Goal: Task Accomplishment & Management: Manage account settings

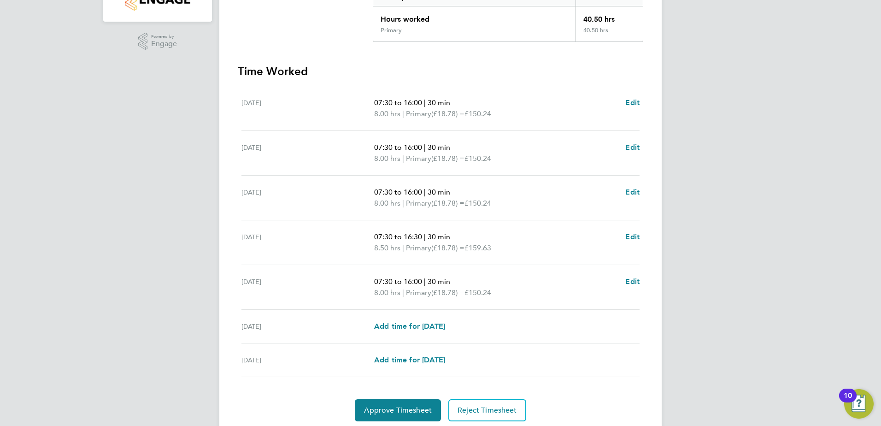
scroll to position [240, 0]
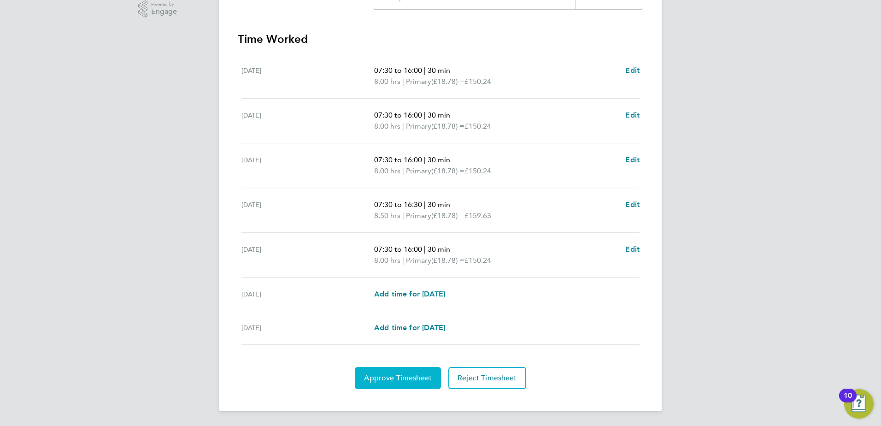
click at [402, 379] on span "Approve Timesheet" at bounding box center [398, 377] width 68 height 9
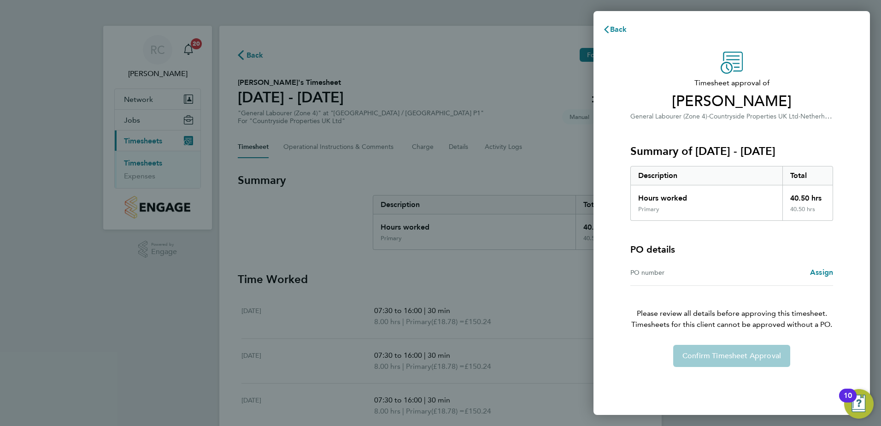
click at [736, 356] on div "Confirm Timesheet Approval" at bounding box center [732, 356] width 225 height 22
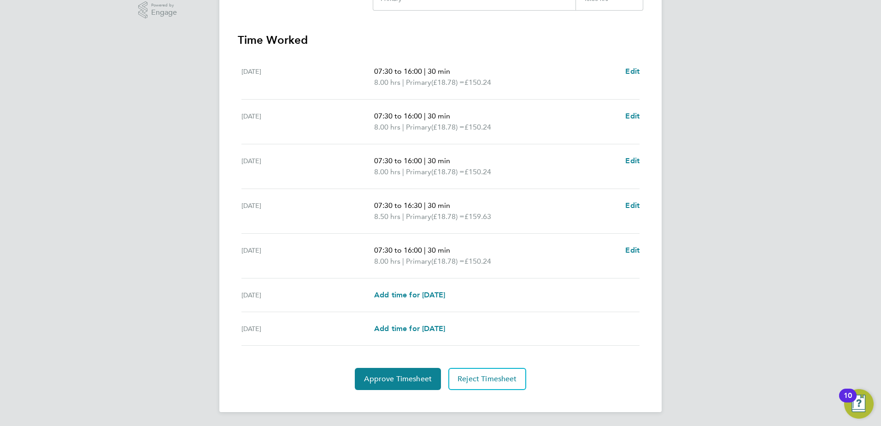
scroll to position [240, 0]
click at [401, 375] on span "Approve Timesheet" at bounding box center [398, 377] width 68 height 9
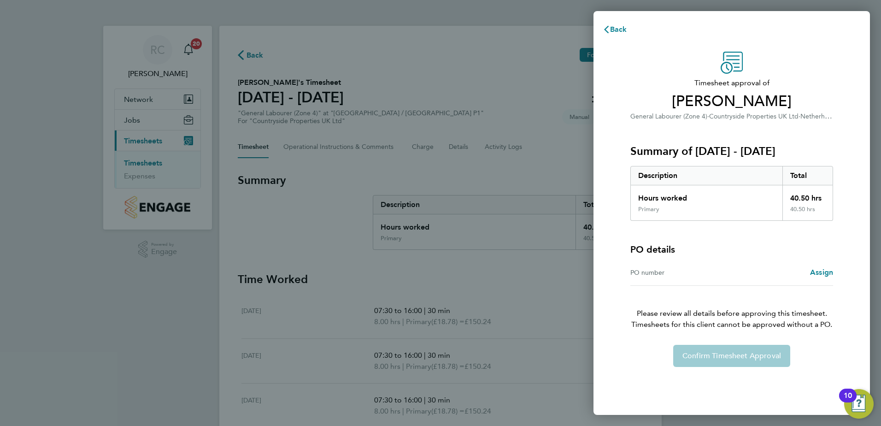
click at [735, 359] on div "Confirm Timesheet Approval" at bounding box center [732, 356] width 225 height 22
click at [822, 271] on span "Assign" at bounding box center [821, 272] width 23 height 9
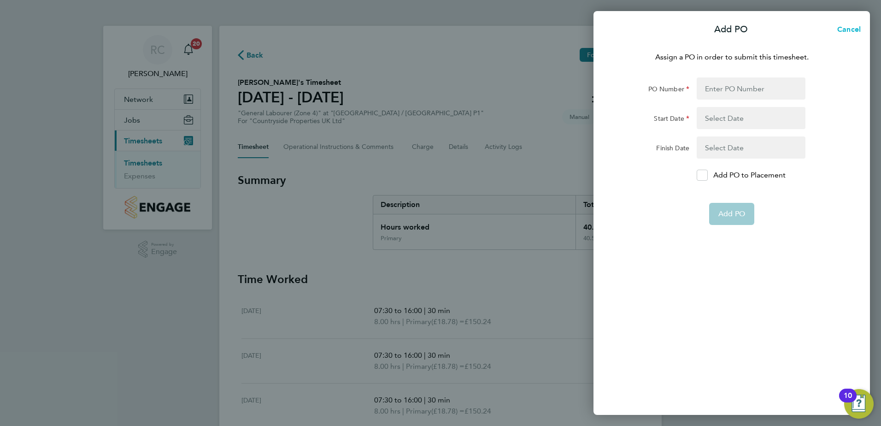
click at [851, 30] on span "Cancel" at bounding box center [848, 29] width 26 height 9
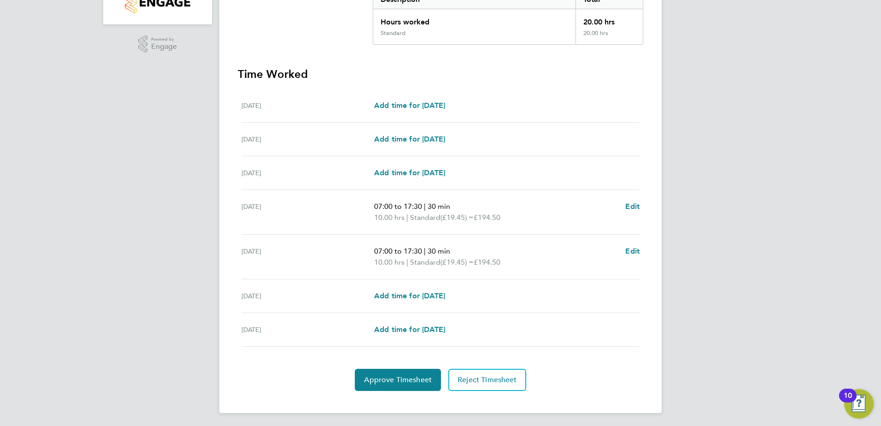
scroll to position [207, 0]
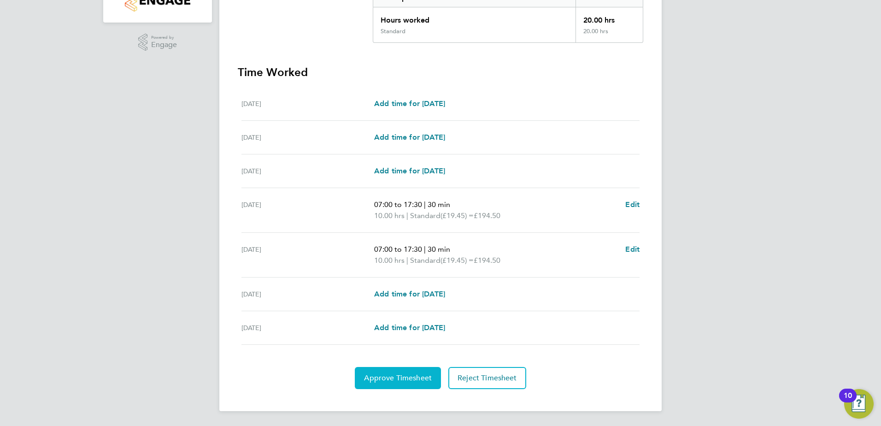
click at [408, 381] on span "Approve Timesheet" at bounding box center [398, 377] width 68 height 9
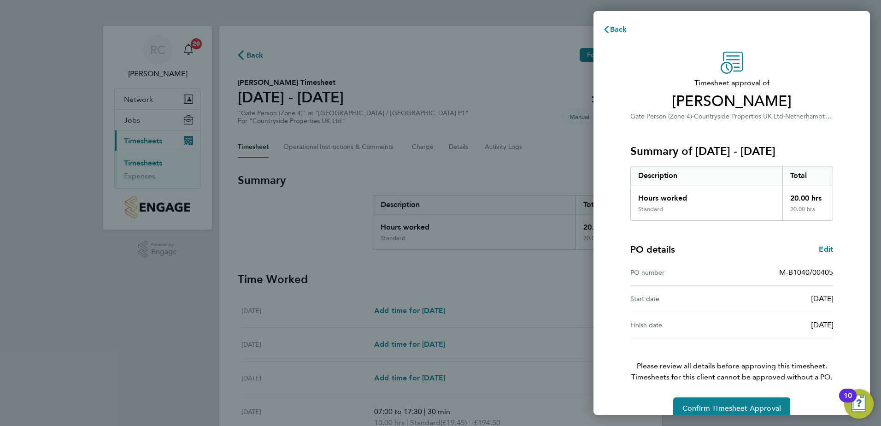
scroll to position [16, 0]
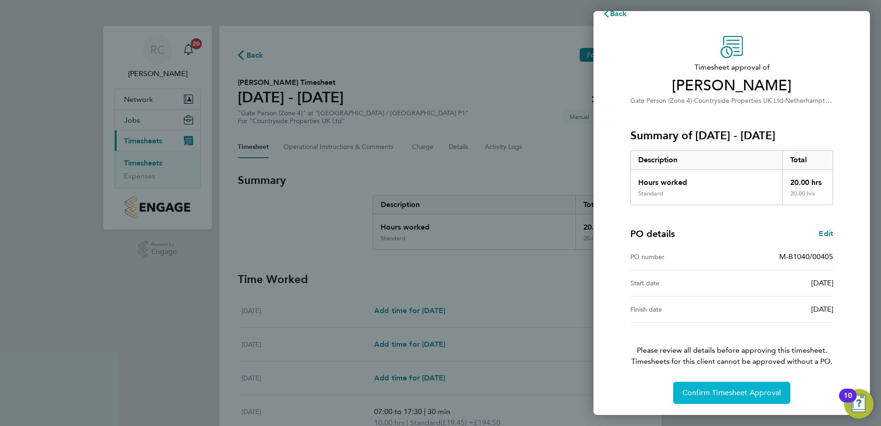
click at [726, 391] on span "Confirm Timesheet Approval" at bounding box center [732, 392] width 99 height 9
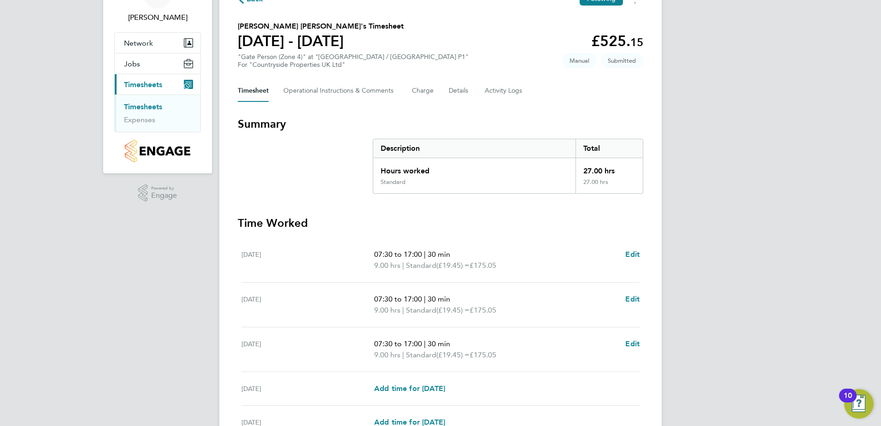
scroll to position [218, 0]
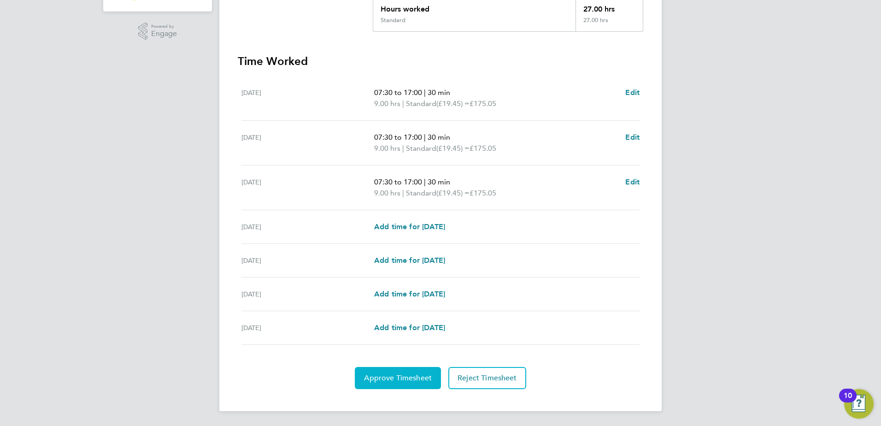
click at [406, 378] on span "Approve Timesheet" at bounding box center [398, 377] width 68 height 9
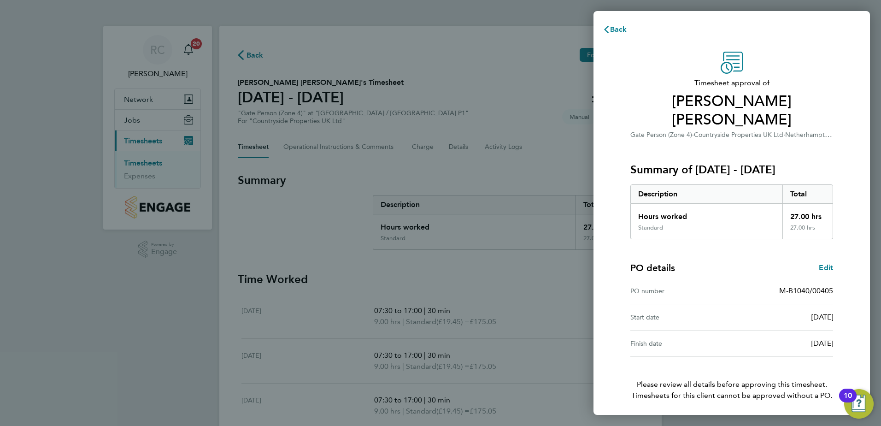
click at [756, 422] on span "Confirm Timesheet Approval" at bounding box center [732, 426] width 99 height 9
